Goal: Information Seeking & Learning: Learn about a topic

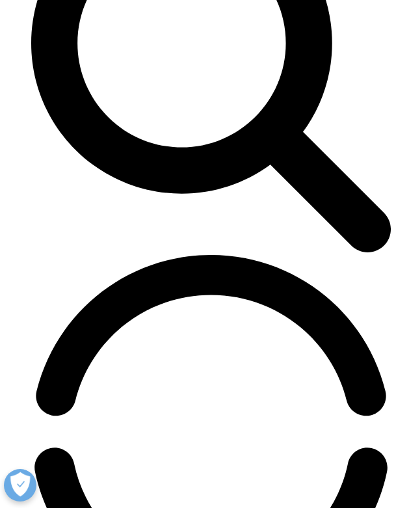
scroll to position [2778, 0]
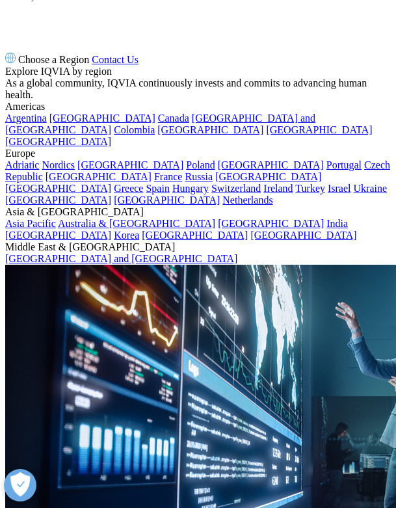
scroll to position [1733, 0]
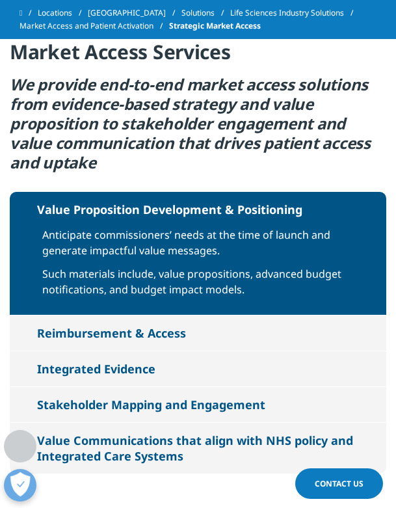
click at [240, 192] on button "Value Proposition Development & Positioning" at bounding box center [198, 209] width 376 height 35
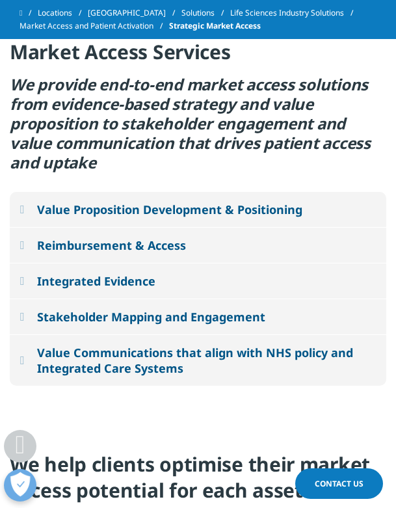
click at [240, 192] on button "Value Proposition Development & Positioning" at bounding box center [198, 209] width 376 height 35
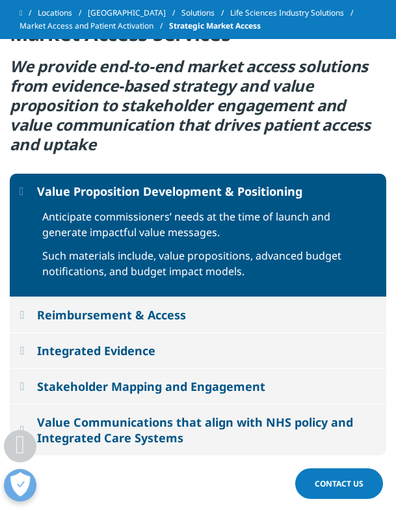
scroll to position [1754, 0]
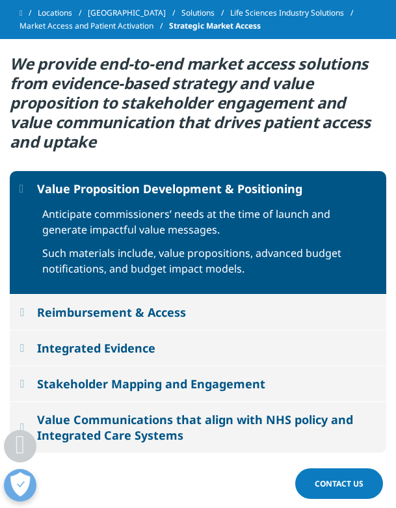
click at [186, 304] on div "Reimbursement & Access" at bounding box center [111, 312] width 149 height 16
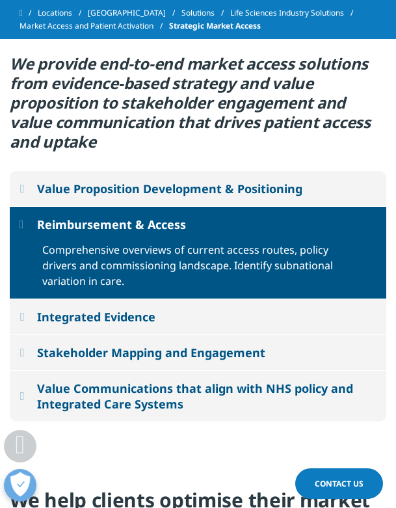
click at [259, 299] on button "Integrated Evidence" at bounding box center [198, 316] width 376 height 35
